Goal: Task Accomplishment & Management: Complete application form

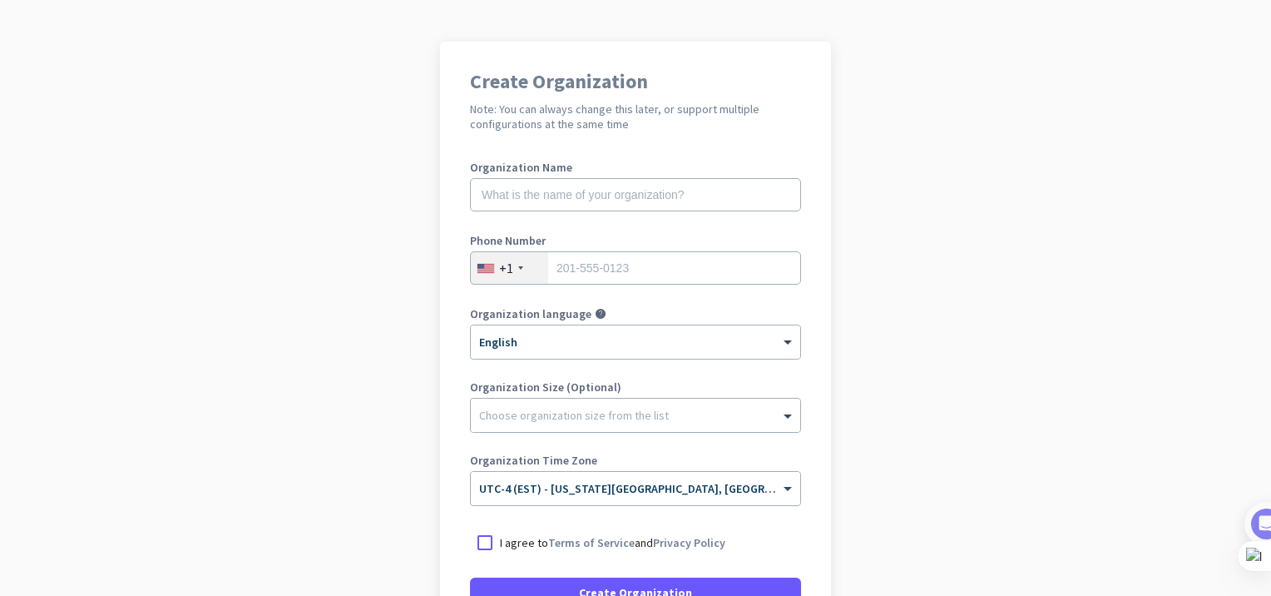
scroll to position [91, 0]
click at [674, 200] on input "text" at bounding box center [635, 196] width 331 height 33
click at [1023, 201] on app-onboarding-organization "Create Organization Note: You can always change this later, or support multiple…" at bounding box center [635, 403] width 1271 height 720
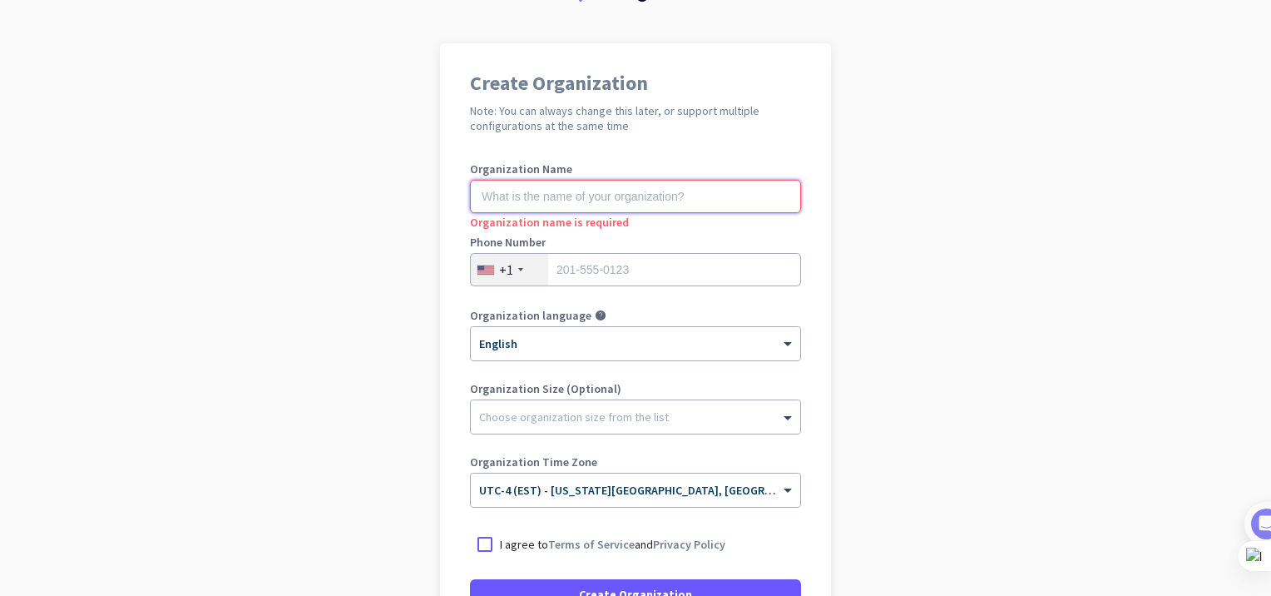
click at [721, 196] on input "text" at bounding box center [635, 196] width 331 height 33
click at [660, 196] on input "text" at bounding box center [635, 196] width 331 height 33
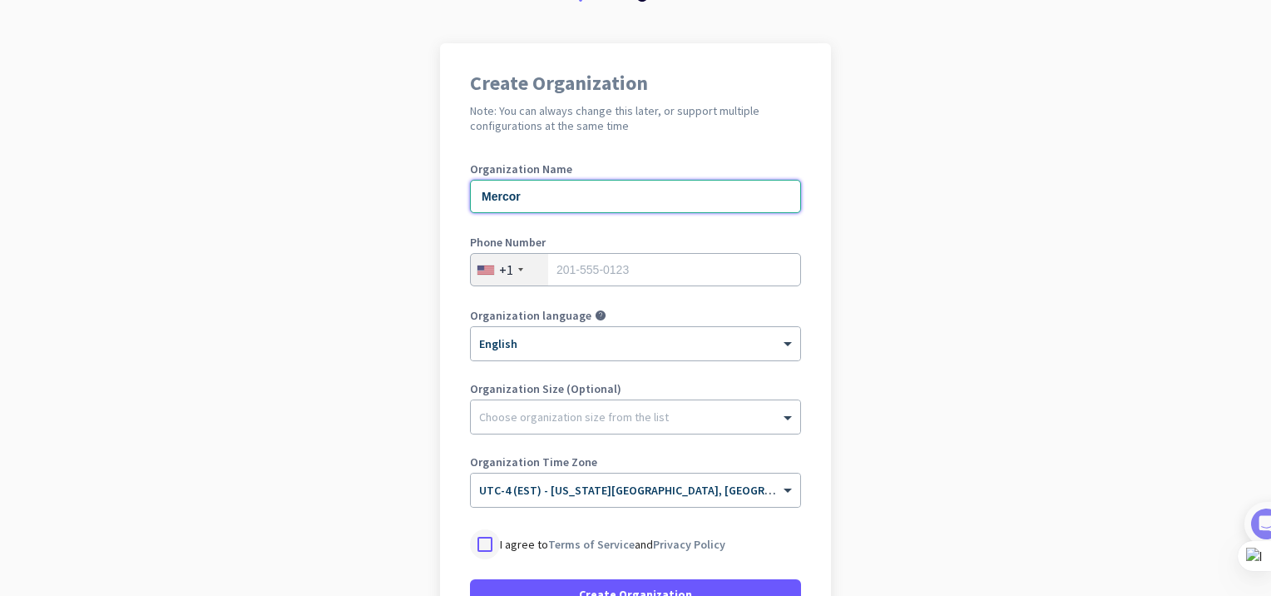
type input "Mercor"
click at [477, 549] on div at bounding box center [485, 544] width 30 height 30
click at [548, 584] on span at bounding box center [635, 594] width 331 height 40
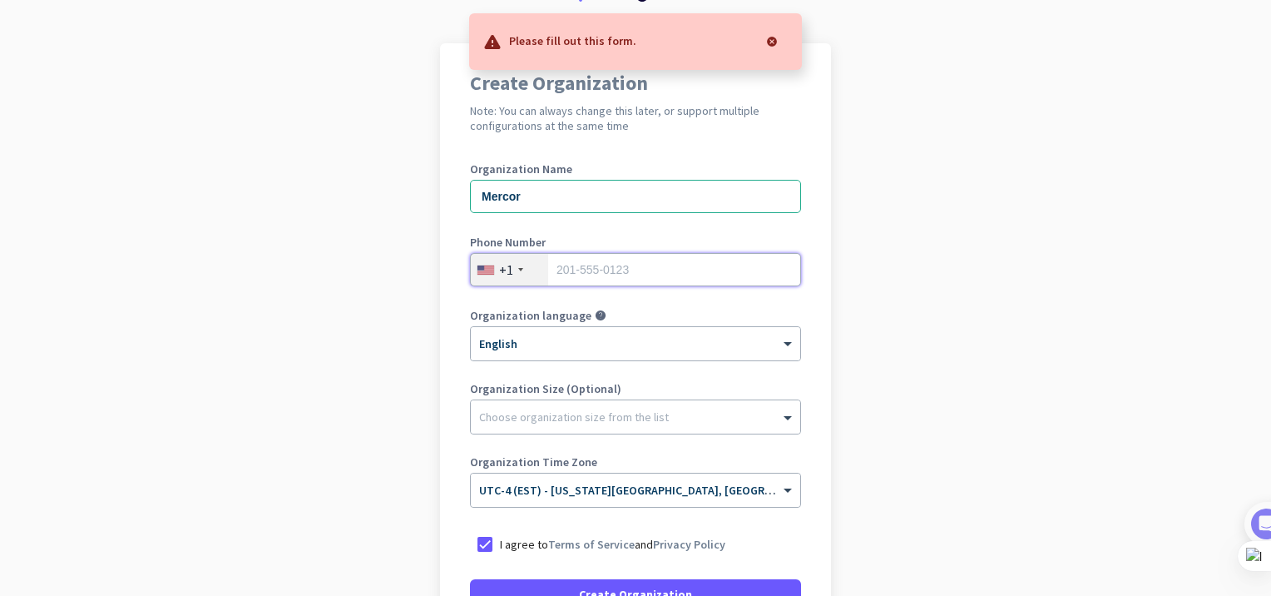
click at [671, 273] on input "tel" at bounding box center [635, 269] width 331 height 33
type input "4248351964"
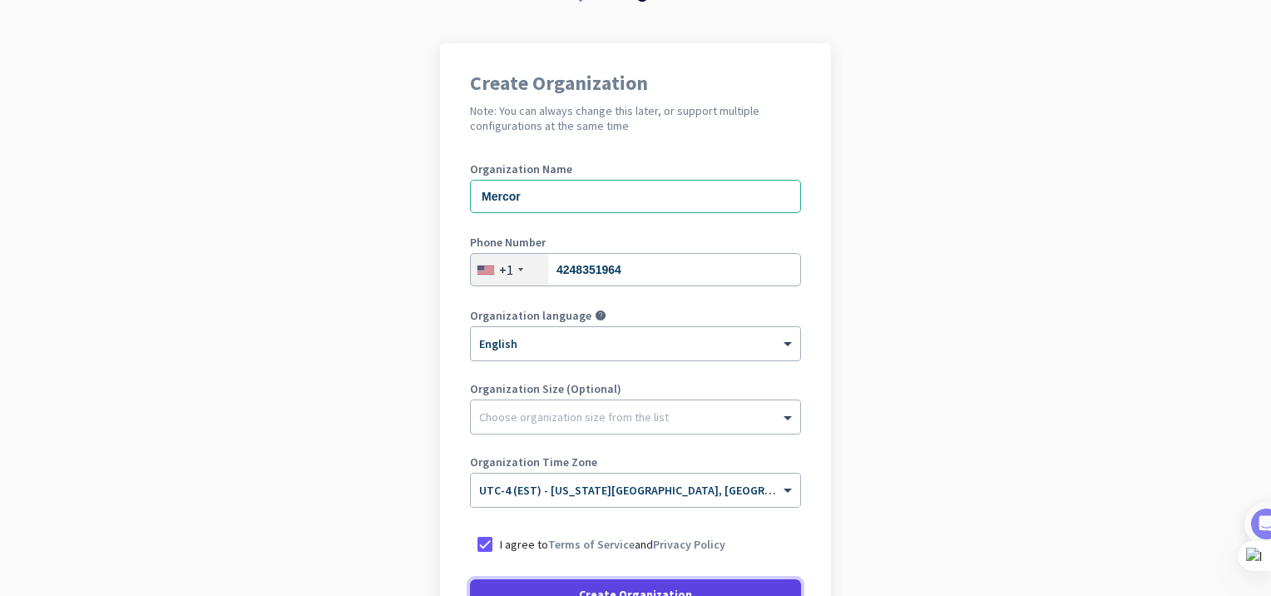
click at [566, 588] on span at bounding box center [635, 594] width 331 height 40
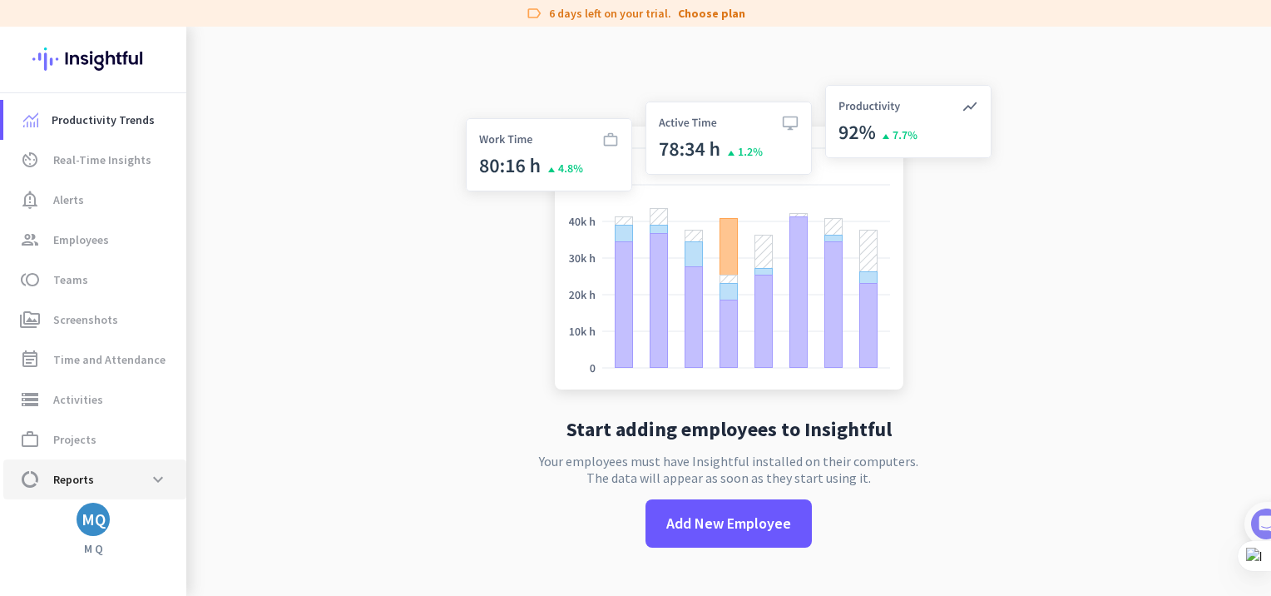
click at [82, 480] on span "Reports" at bounding box center [73, 479] width 41 height 20
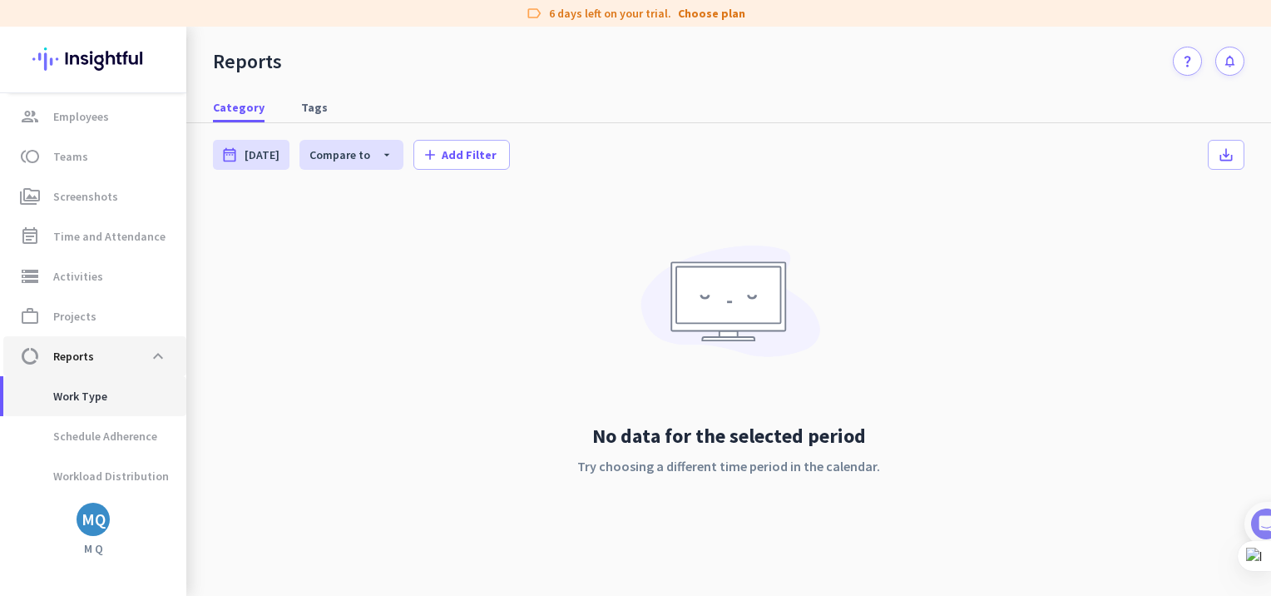
scroll to position [196, 0]
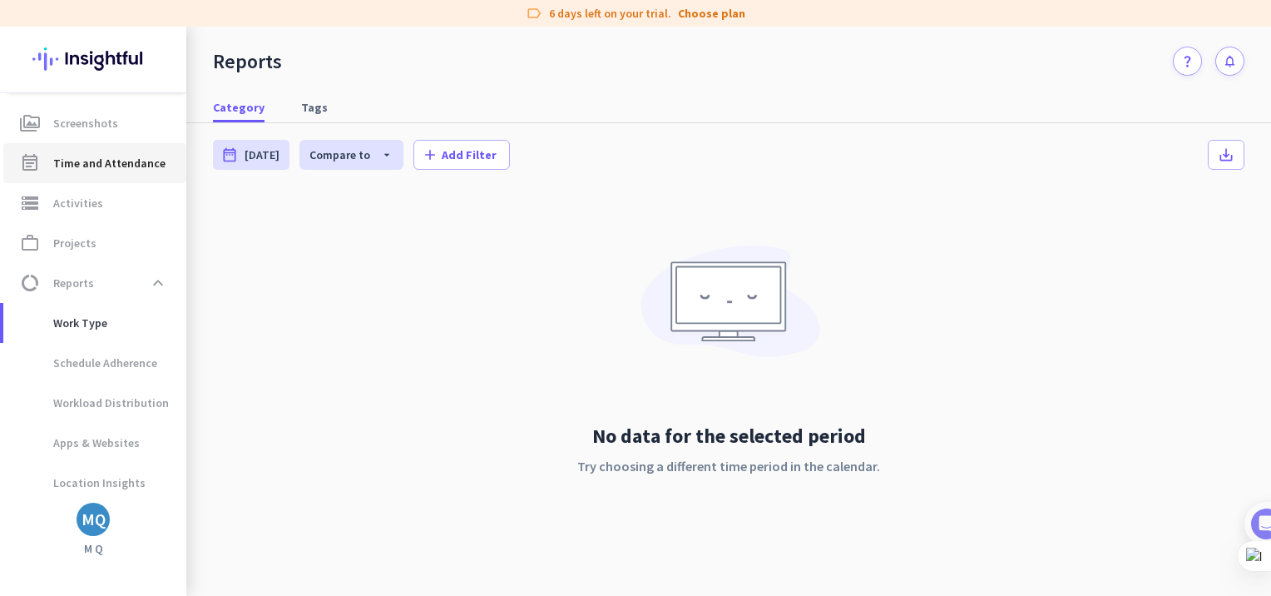
click at [117, 171] on span "Time and Attendance" at bounding box center [109, 163] width 112 height 20
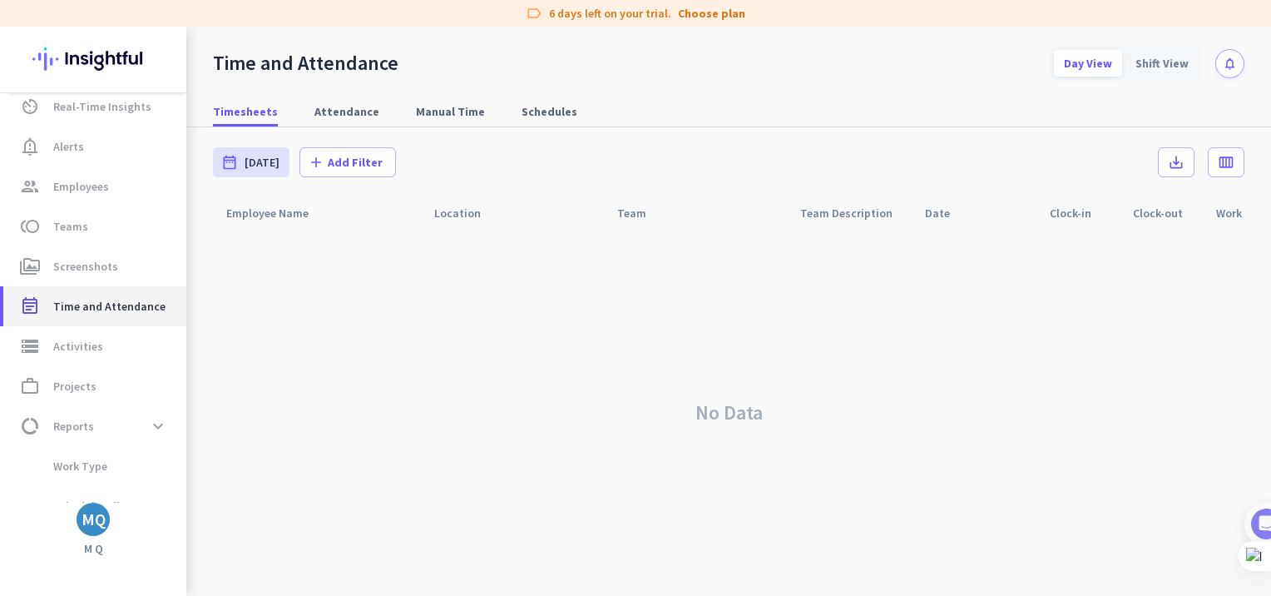
scroll to position [43, 0]
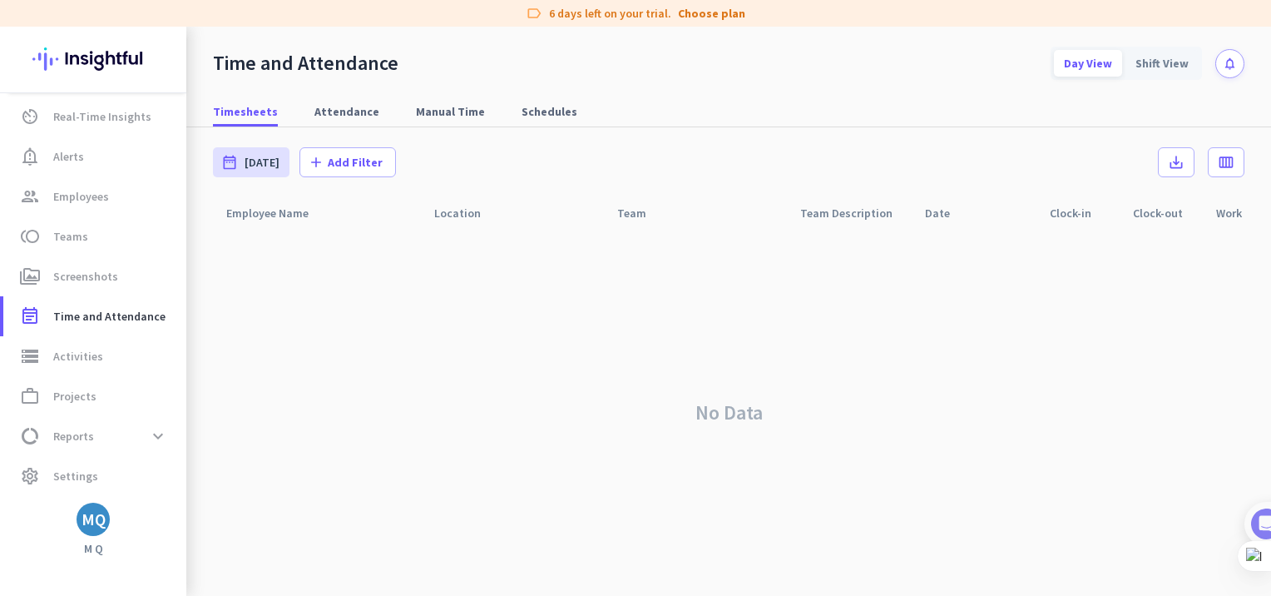
click at [90, 532] on div "MQ" at bounding box center [93, 518] width 33 height 33
click at [155, 495] on span "Sign out" at bounding box center [181, 487] width 127 height 30
